Goal: Entertainment & Leisure: Browse casually

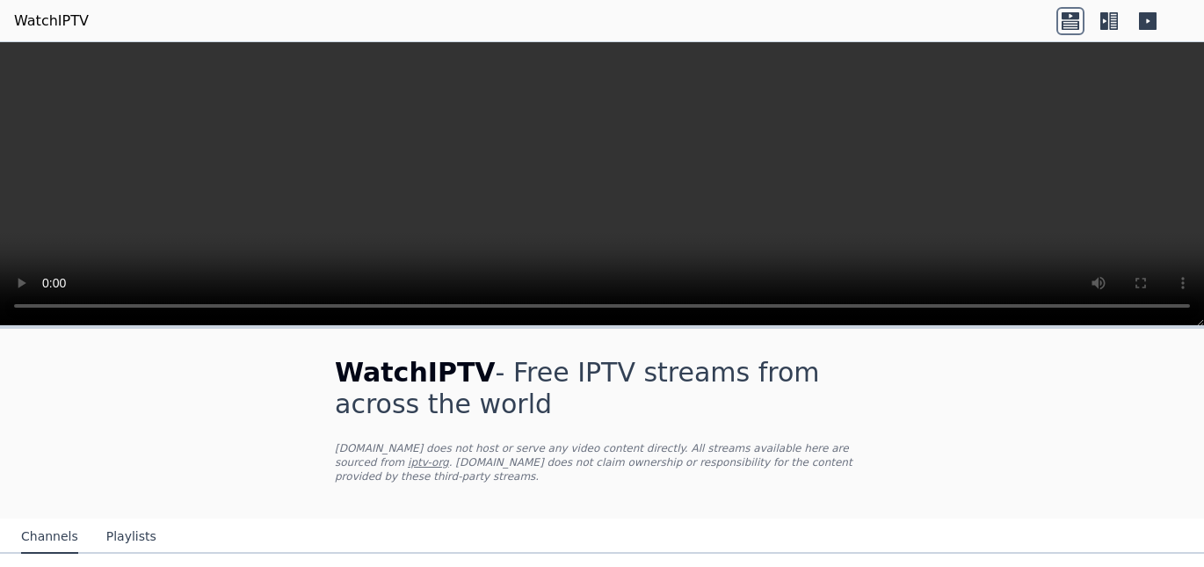
click at [1104, 26] on icon at bounding box center [1104, 21] width 8 height 18
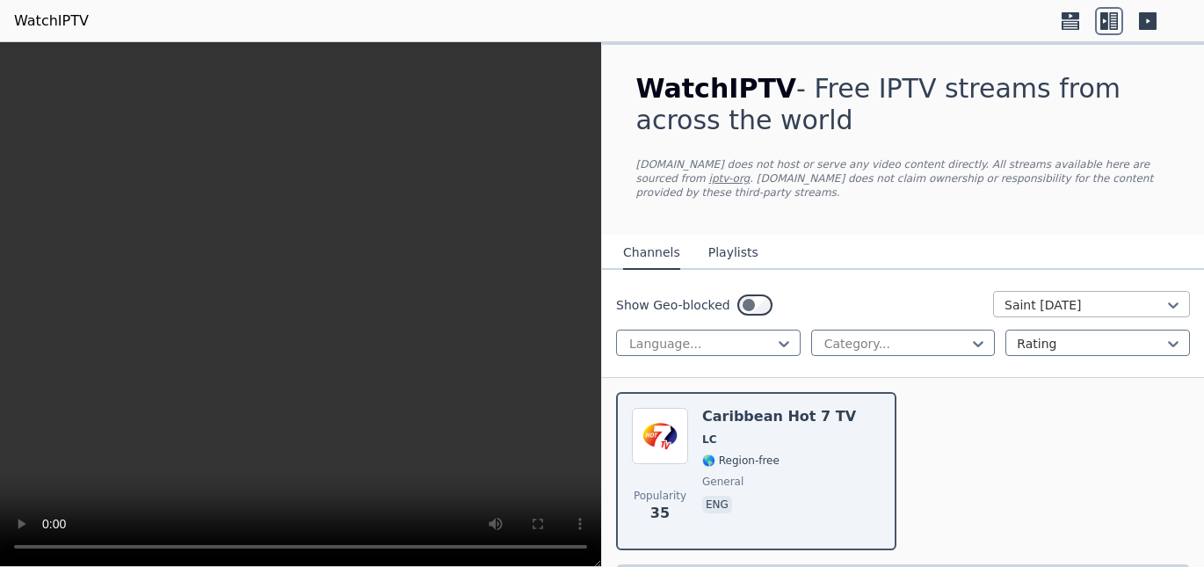
click at [1070, 296] on div at bounding box center [1085, 305] width 160 height 18
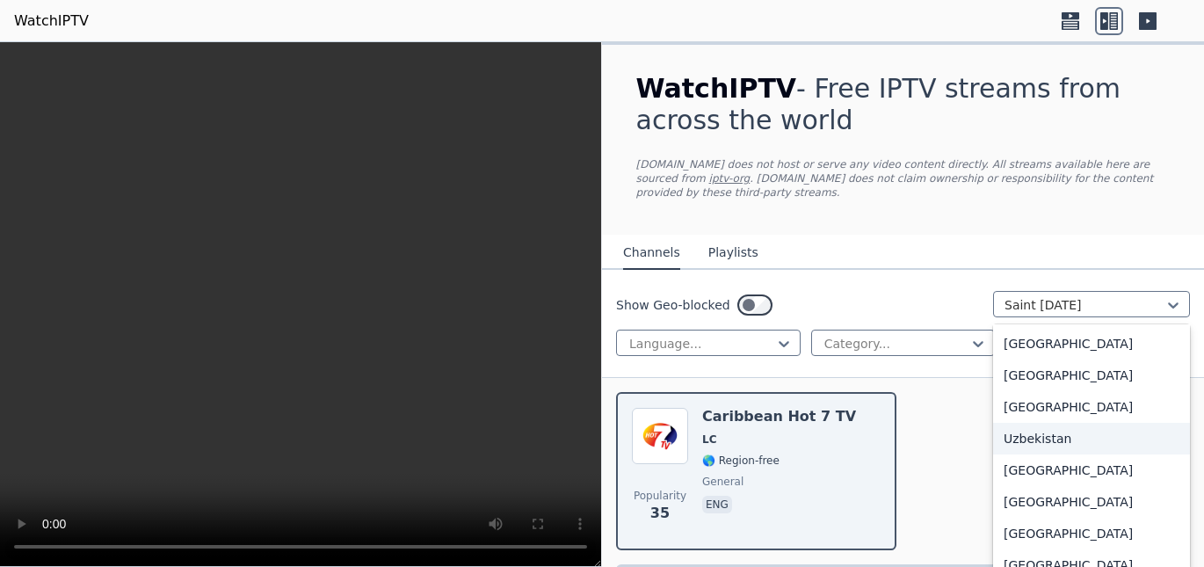
scroll to position [6153, 0]
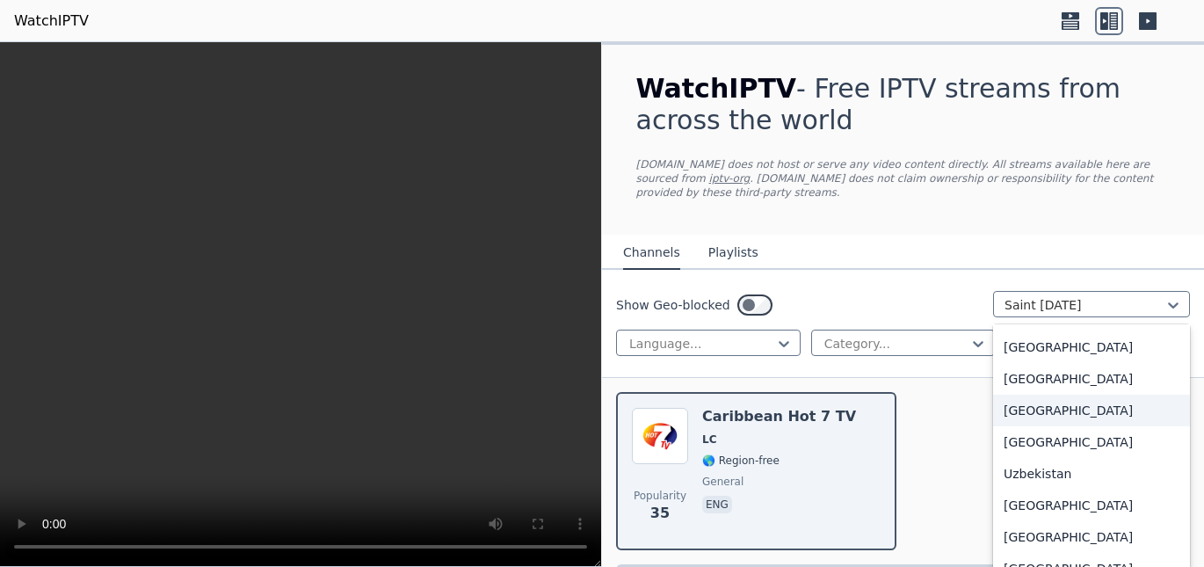
click at [1051, 399] on div "[GEOGRAPHIC_DATA]" at bounding box center [1091, 411] width 197 height 32
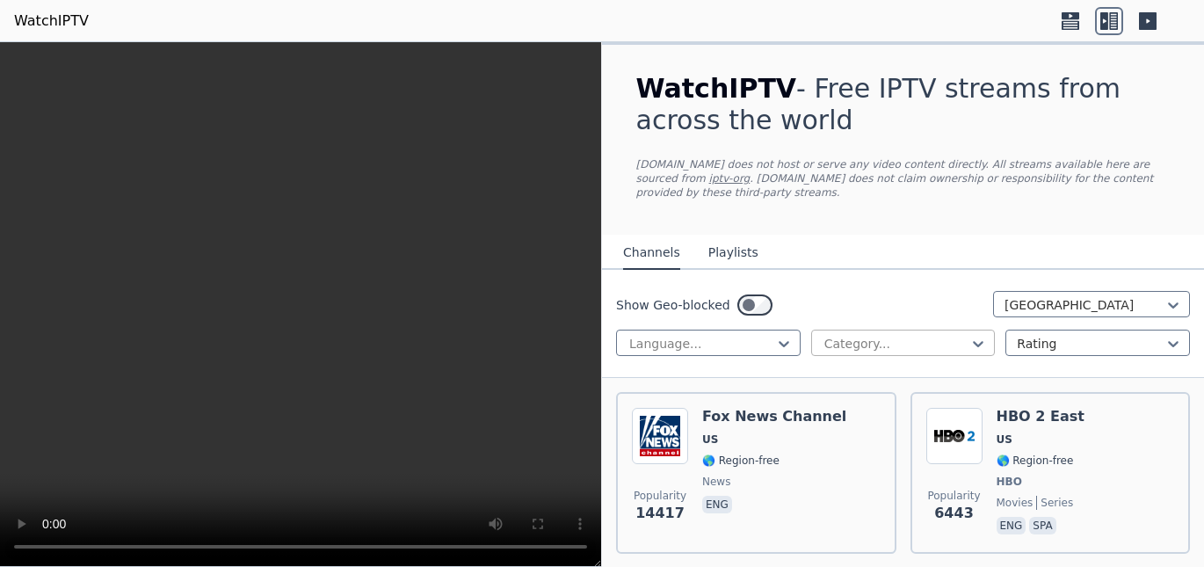
click at [866, 335] on div at bounding box center [897, 344] width 148 height 18
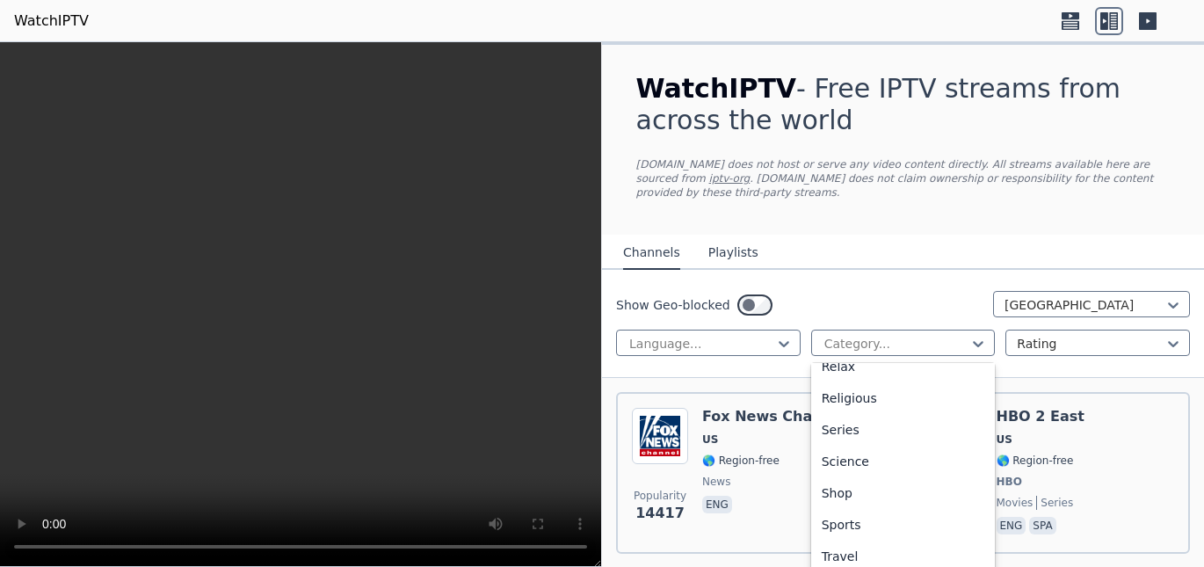
scroll to position [650, 0]
click at [825, 476] on div "Sports" at bounding box center [903, 492] width 185 height 32
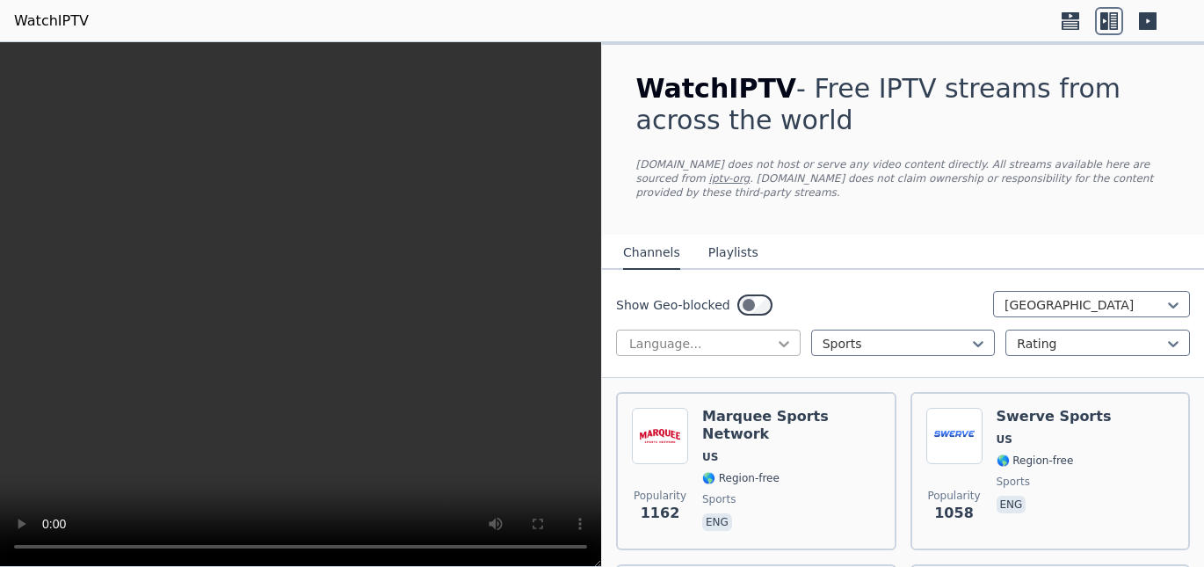
click at [775, 335] on icon at bounding box center [784, 344] width 18 height 18
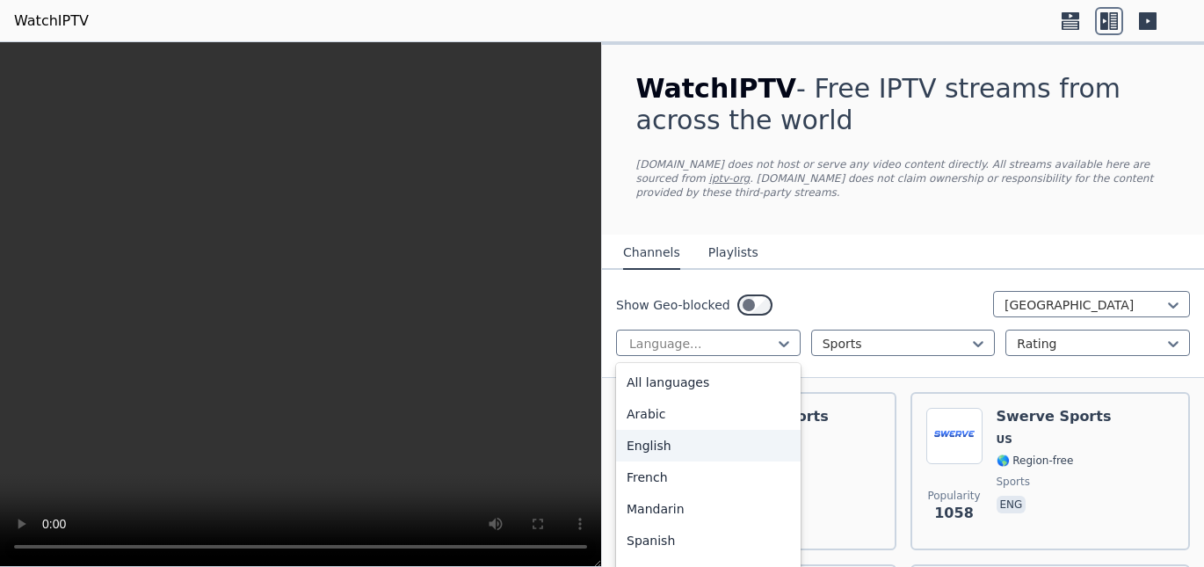
click at [693, 433] on div "English" at bounding box center [708, 446] width 185 height 32
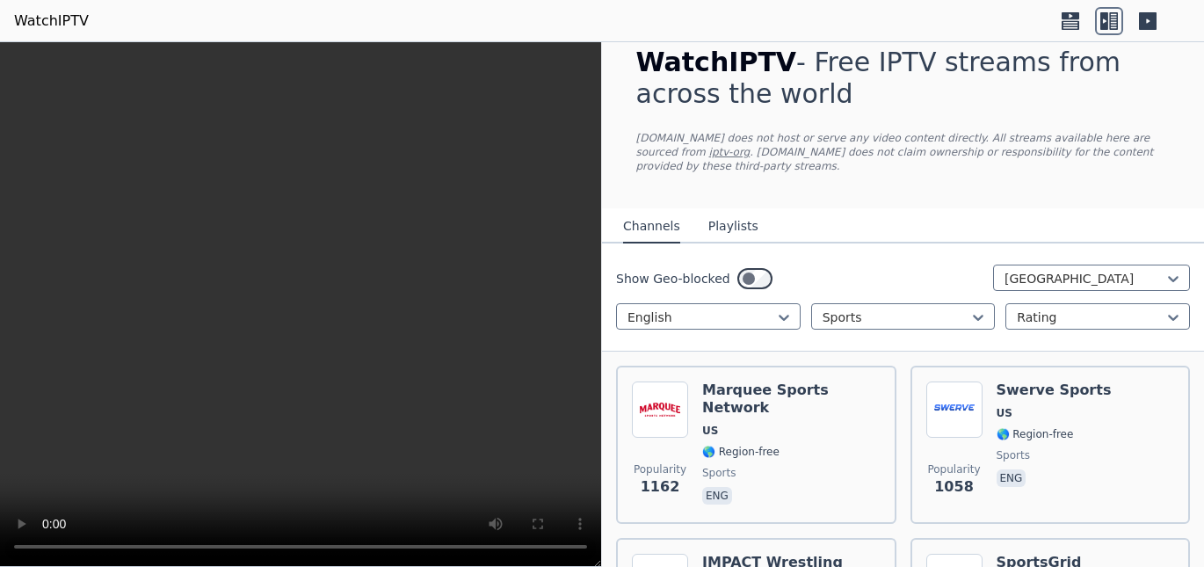
scroll to position [22, 0]
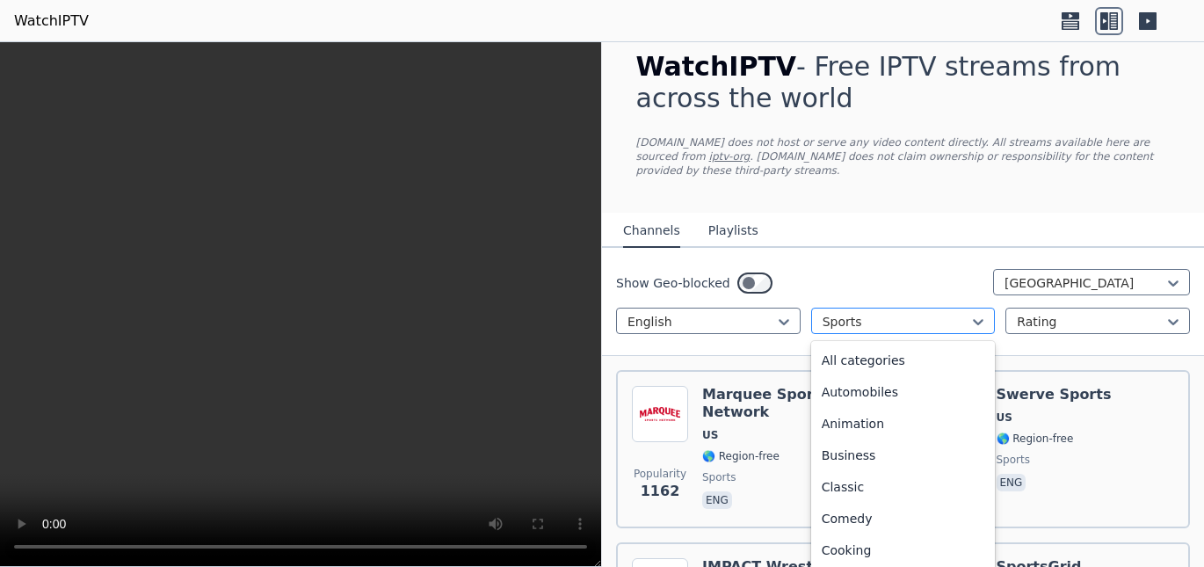
click at [920, 313] on div at bounding box center [897, 322] width 148 height 18
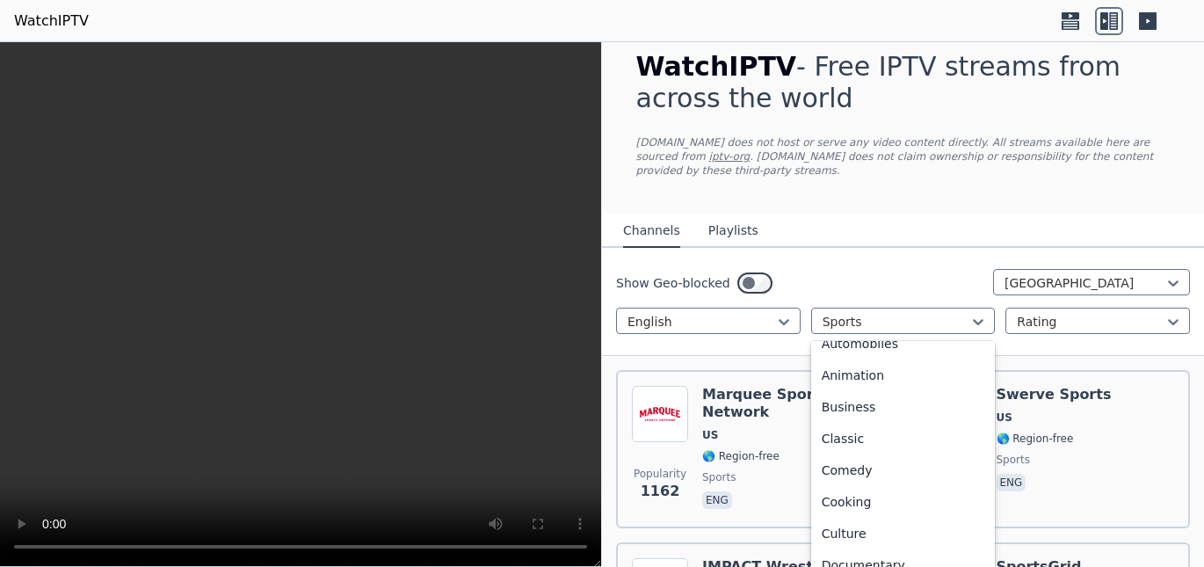
scroll to position [0, 0]
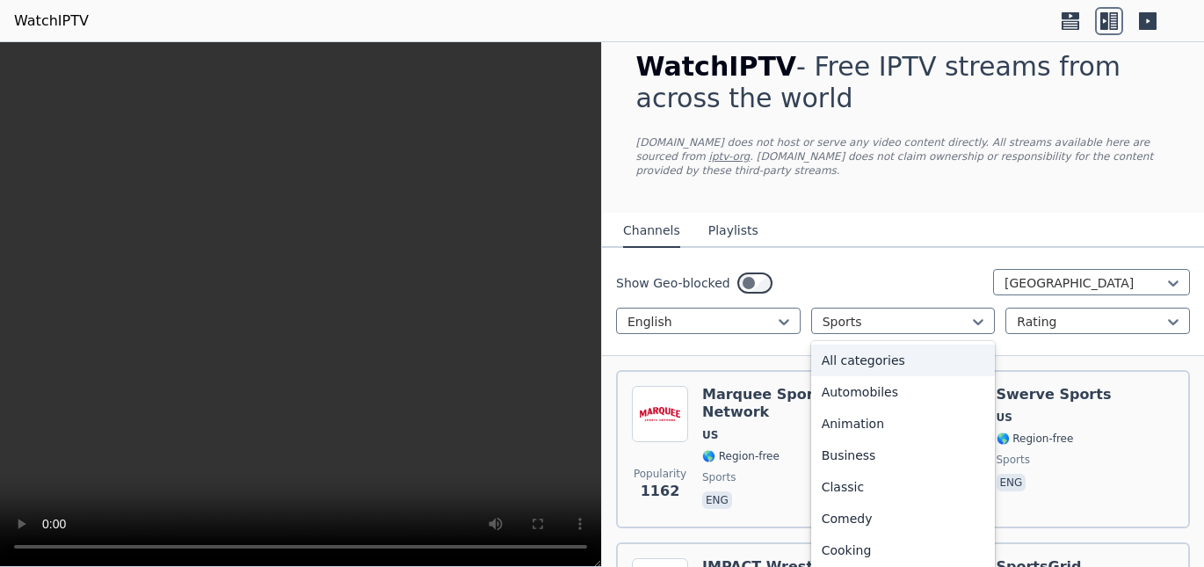
click at [904, 349] on div "All categories" at bounding box center [903, 361] width 185 height 32
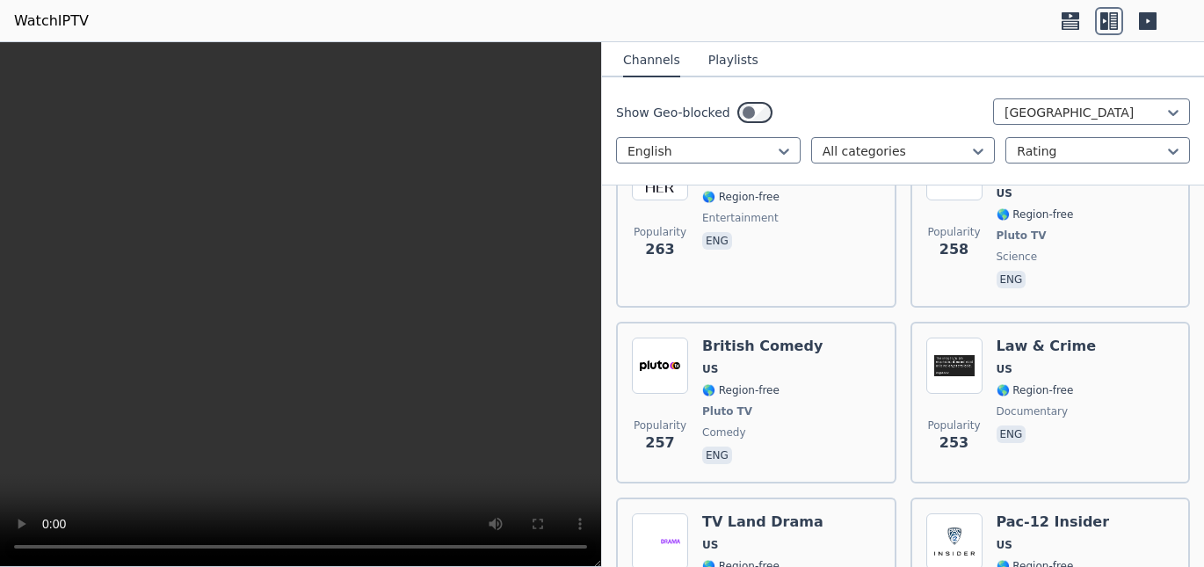
scroll to position [7686, 0]
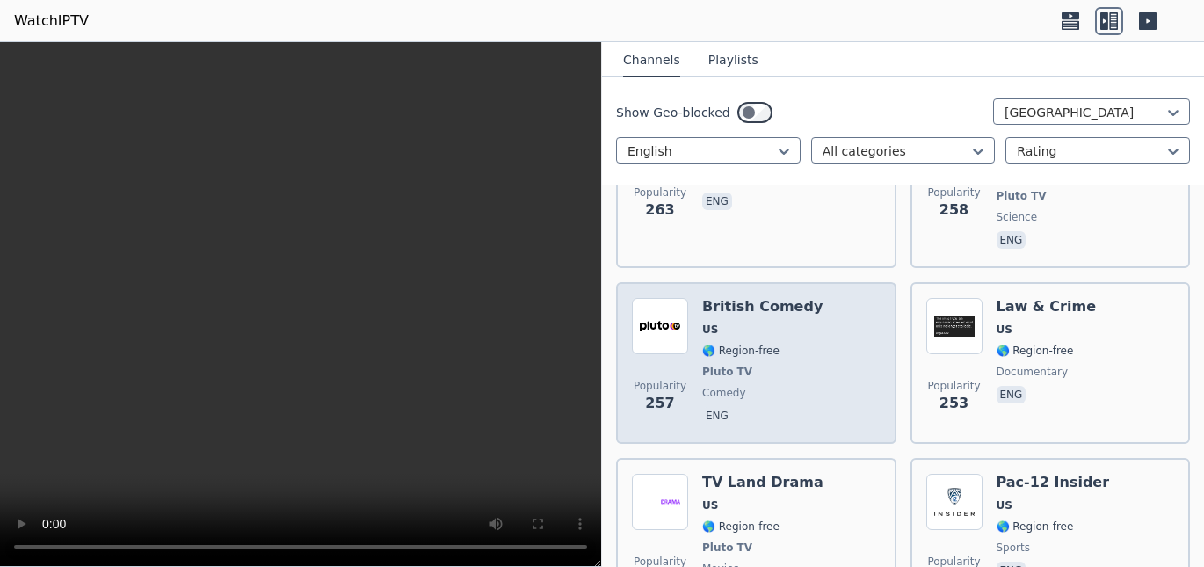
click at [720, 298] on h6 "British Comedy" at bounding box center [762, 307] width 120 height 18
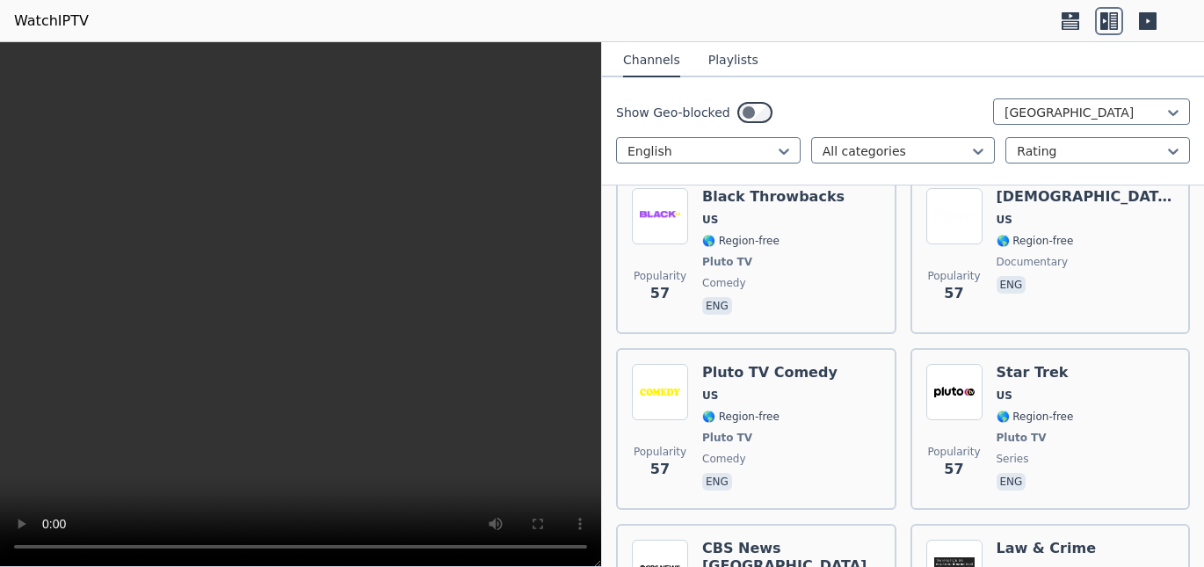
scroll to position [21802, 0]
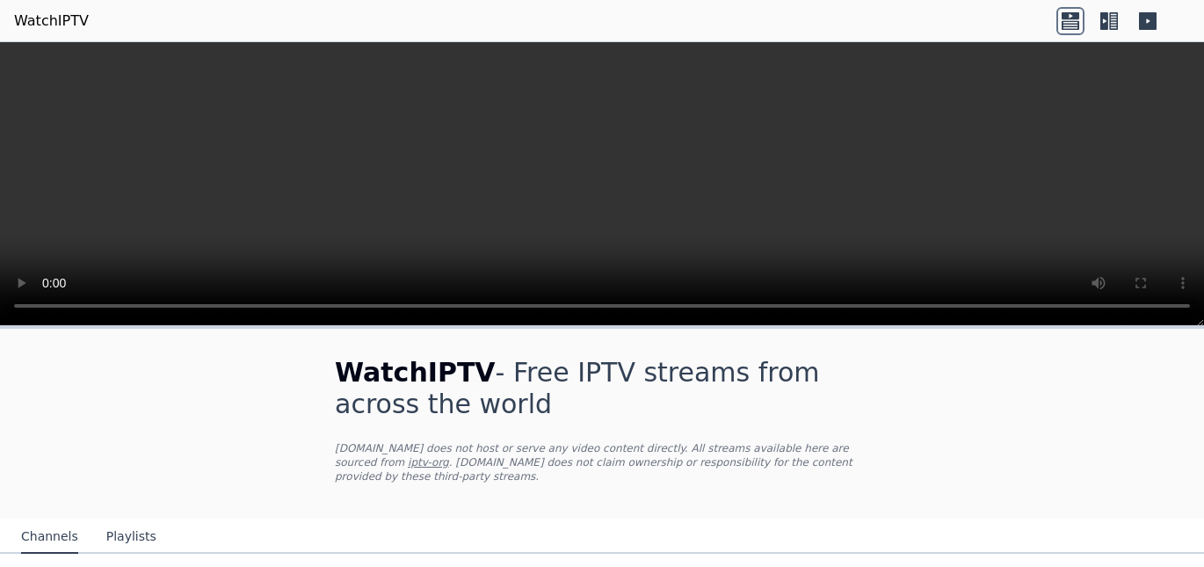
click at [1114, 27] on icon at bounding box center [1109, 21] width 28 height 28
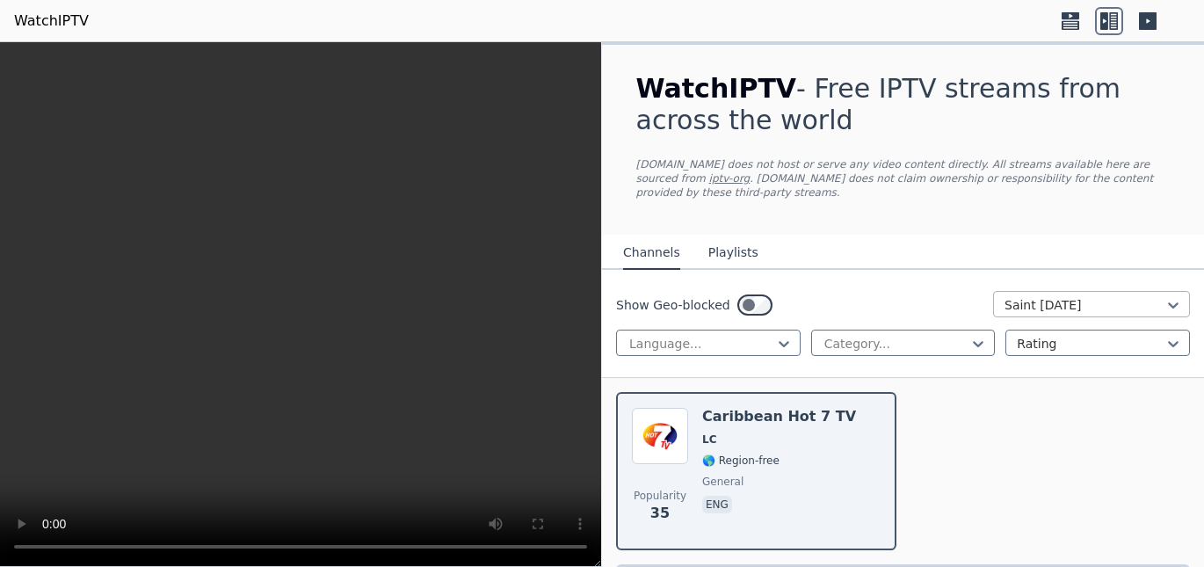
click at [1064, 296] on div at bounding box center [1085, 305] width 160 height 18
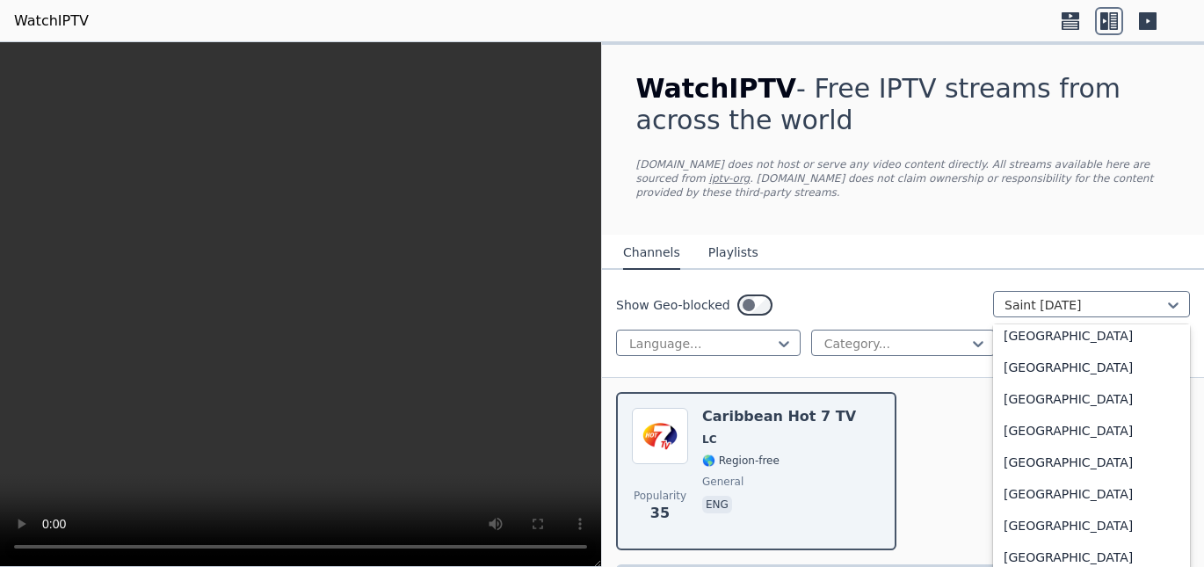
scroll to position [5839, 0]
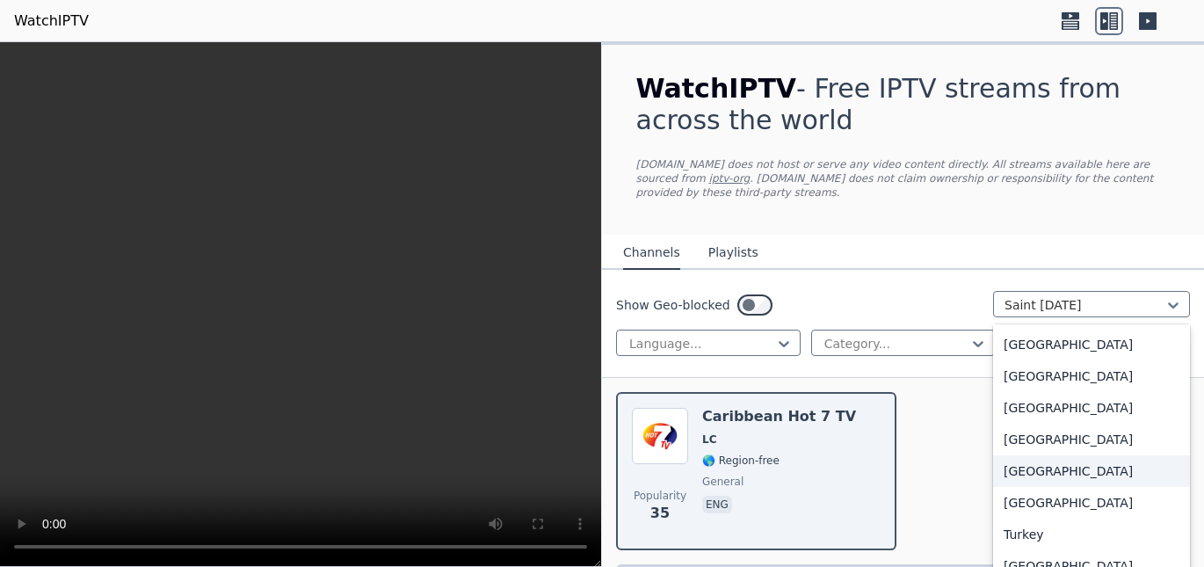
click at [1104, 461] on div "[GEOGRAPHIC_DATA]" at bounding box center [1091, 471] width 197 height 32
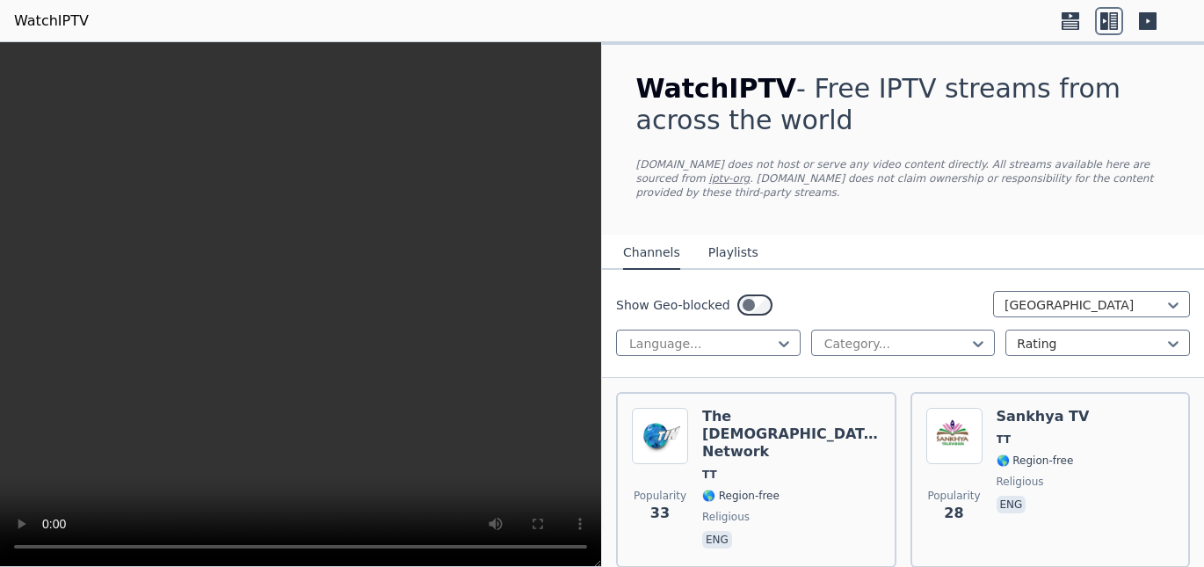
scroll to position [43, 0]
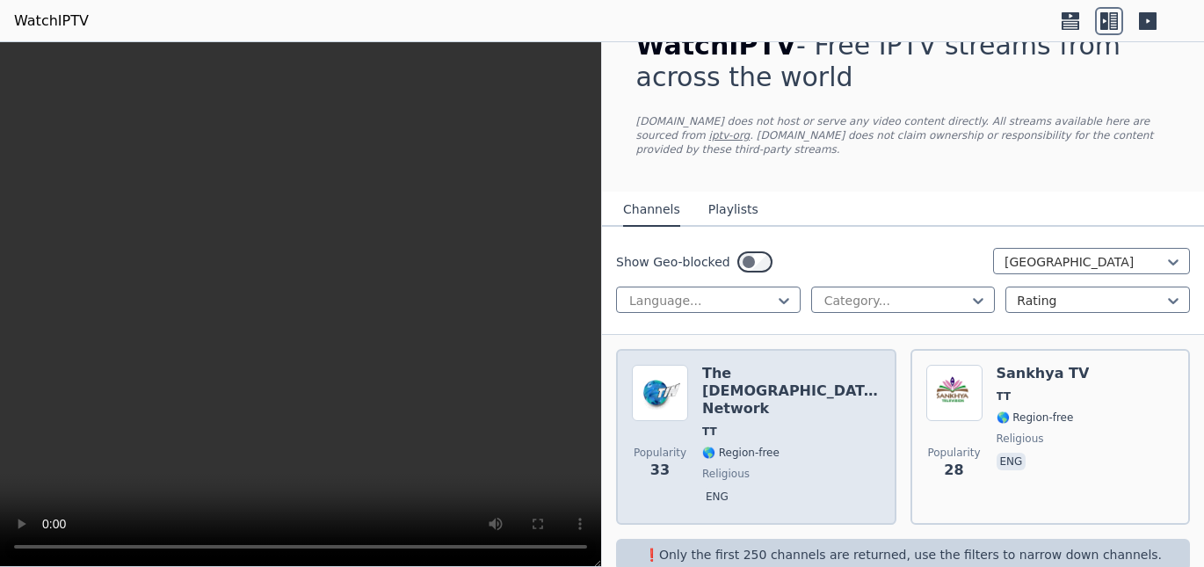
click at [783, 393] on div "The [DEMOGRAPHIC_DATA] Network TT 🌎 Region-free religious eng" at bounding box center [791, 437] width 178 height 144
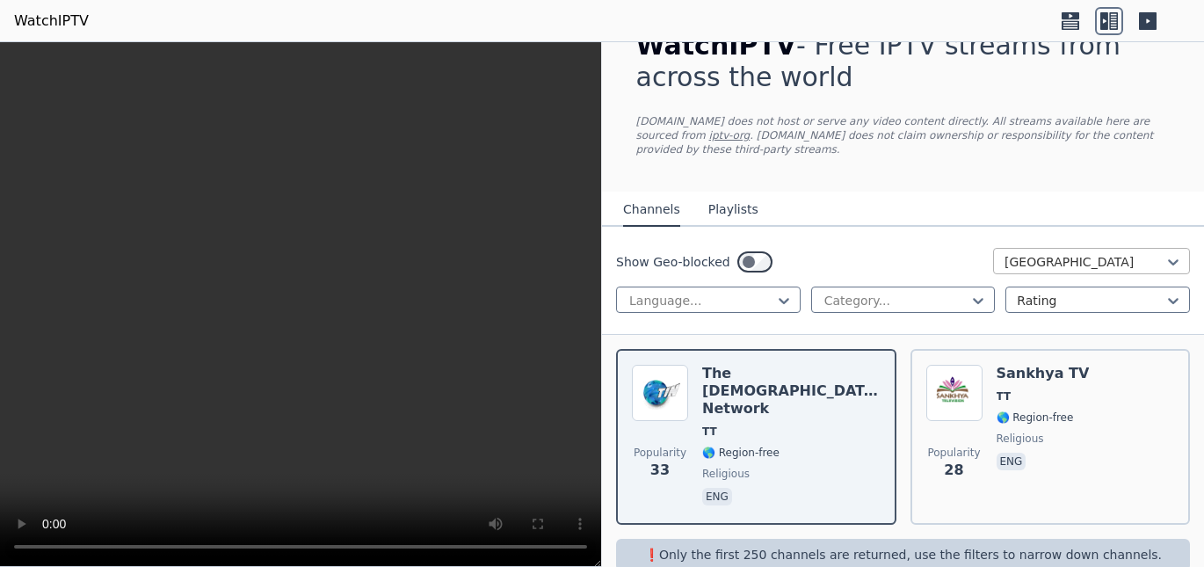
click at [1110, 255] on div at bounding box center [1085, 262] width 160 height 18
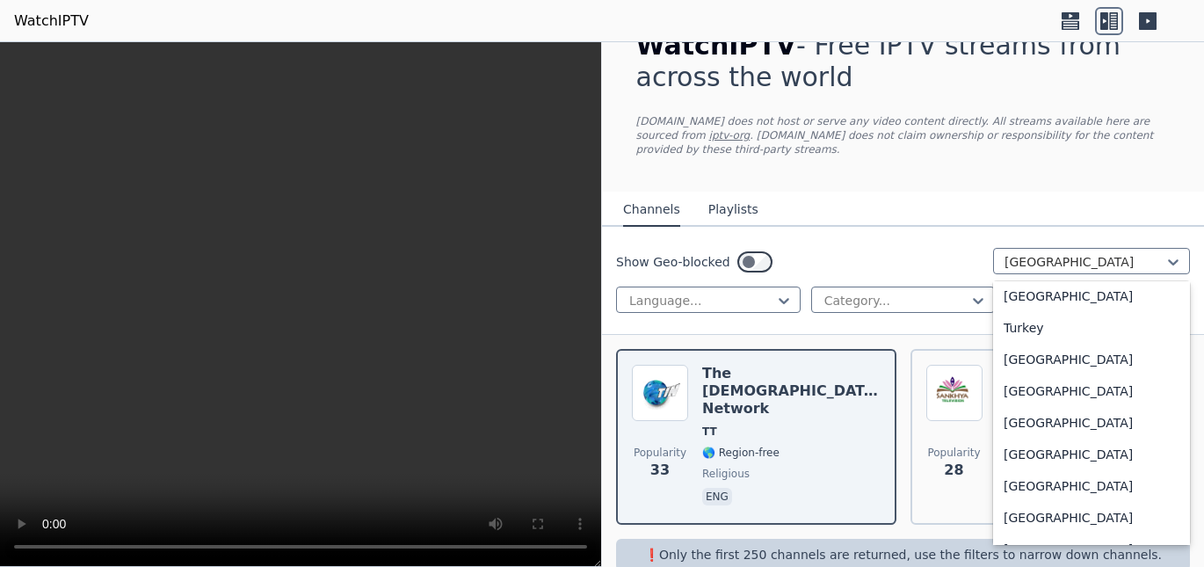
scroll to position [6028, 0]
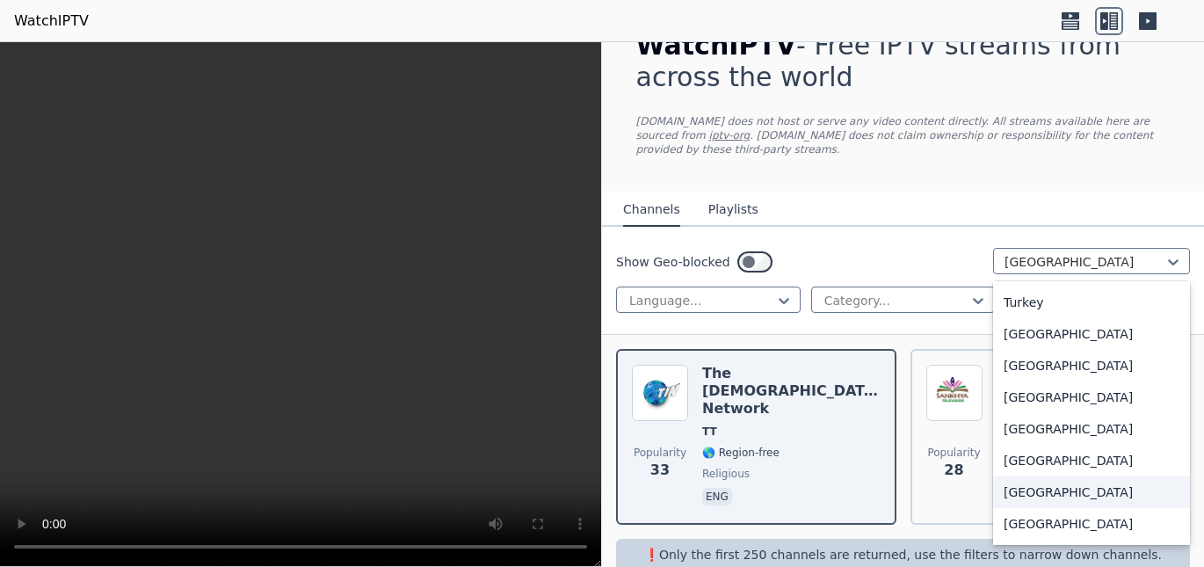
click at [1066, 476] on div "[GEOGRAPHIC_DATA]" at bounding box center [1091, 492] width 197 height 32
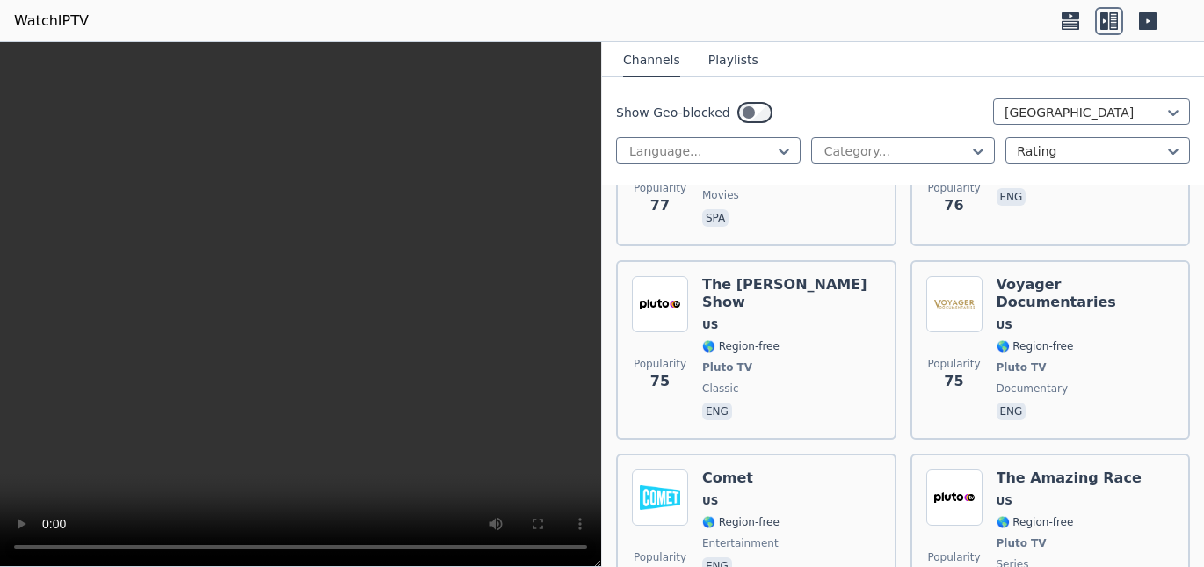
scroll to position [21858, 0]
